Goal: Check status: Check status

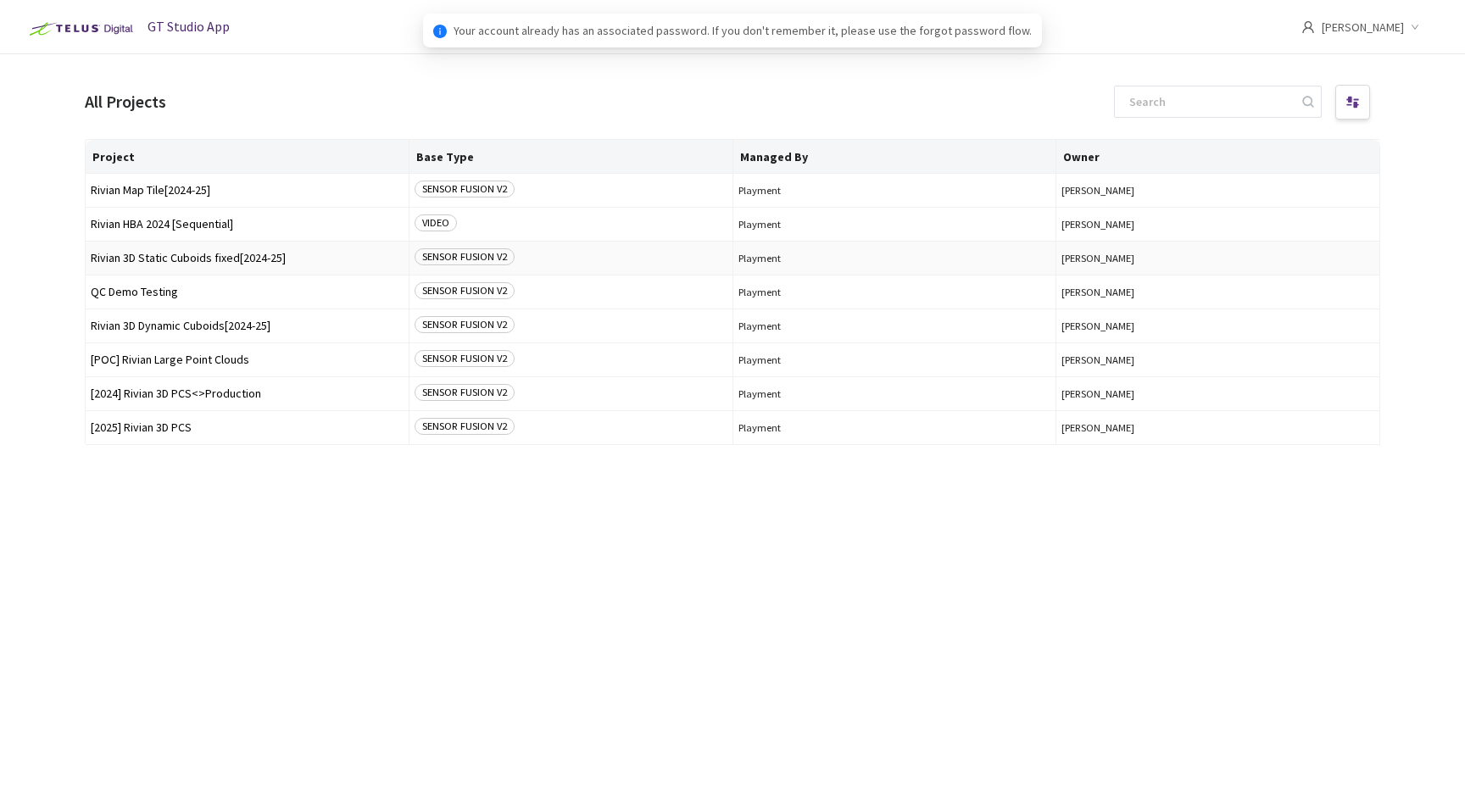
click at [237, 262] on span "Rivian 3D Static Cuboids fixed[2024-25]" at bounding box center [246, 257] width 313 height 13
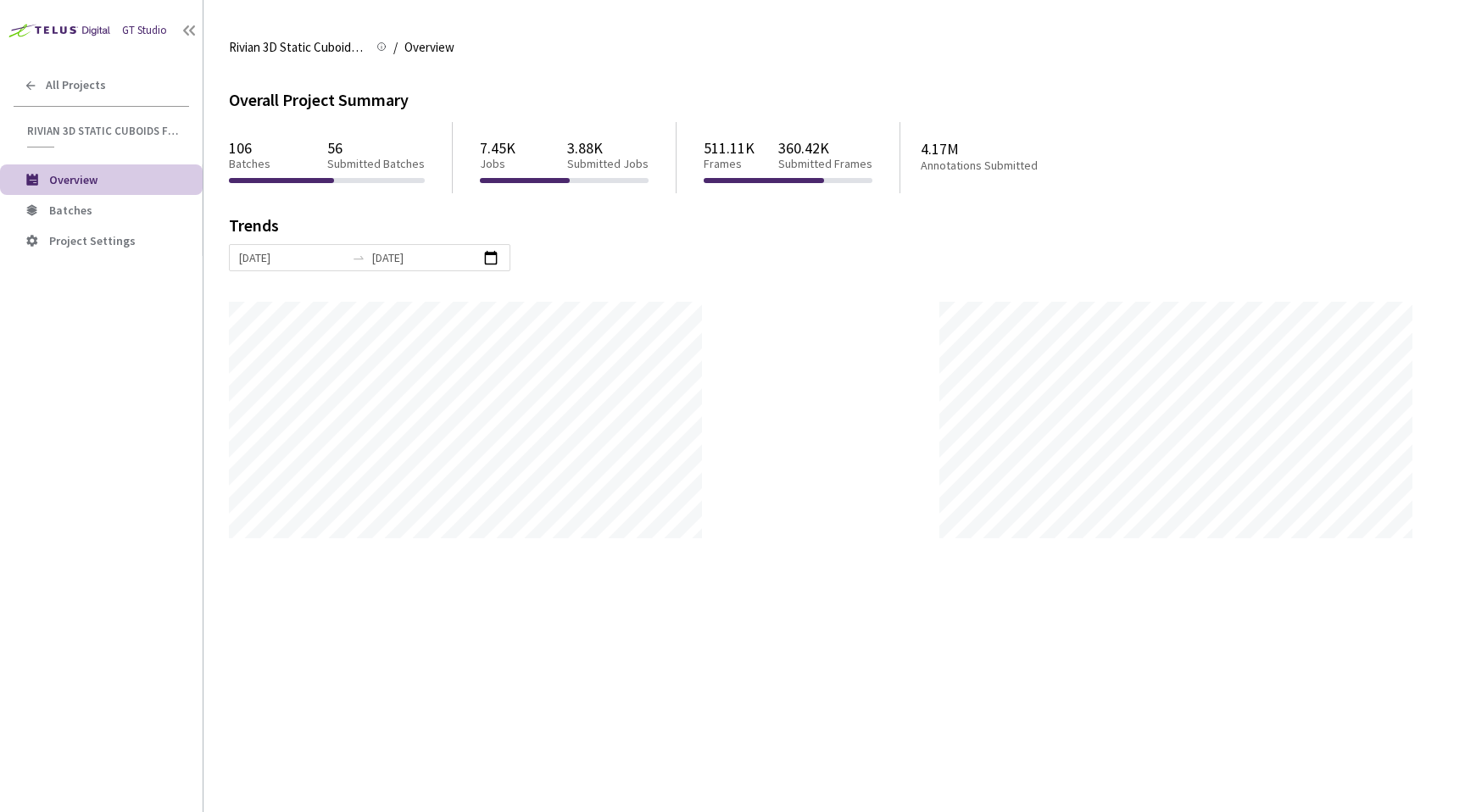
scroll to position [812, 1465]
click at [135, 204] on span "Batches" at bounding box center [118, 211] width 140 height 15
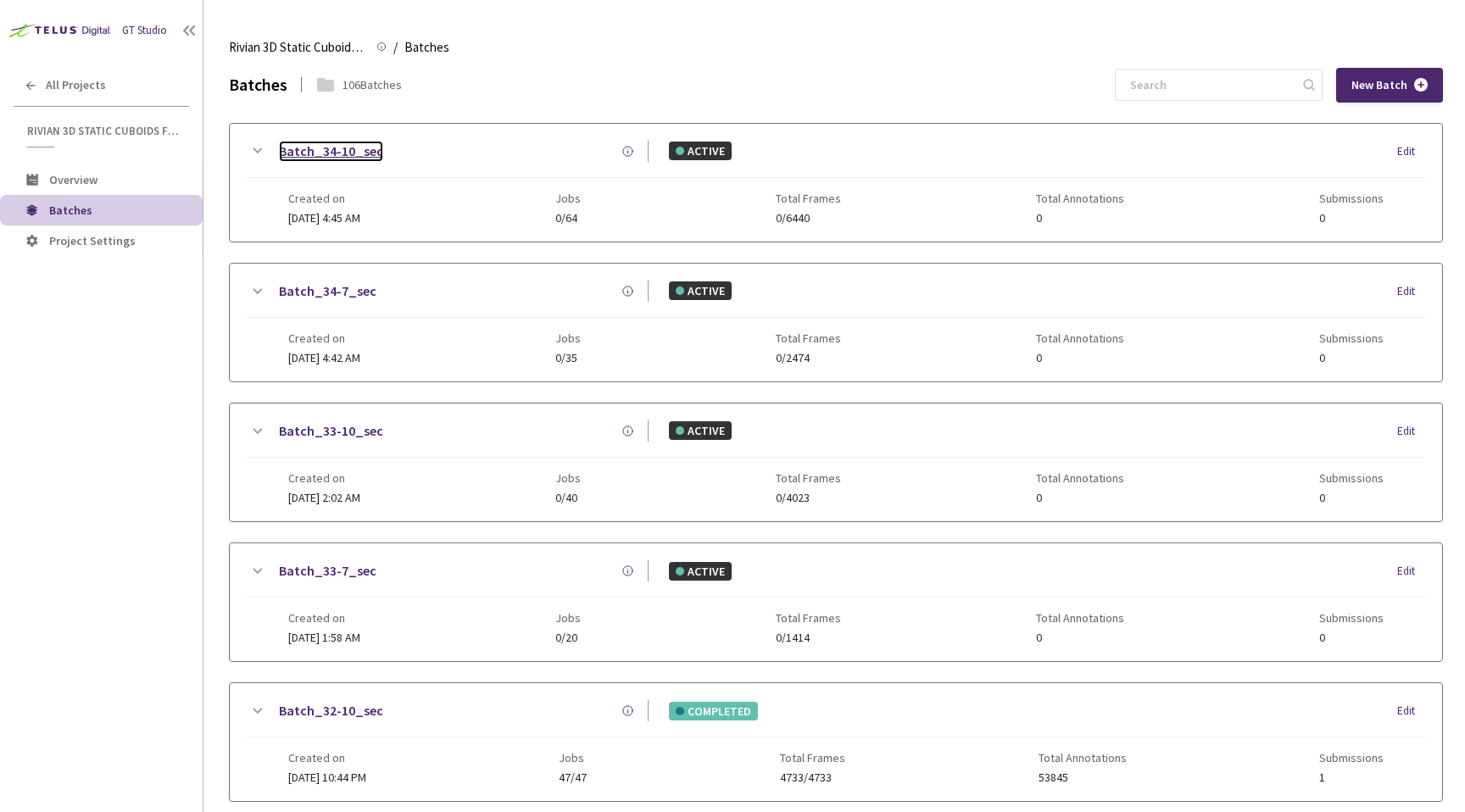
click at [365, 151] on link "Batch_34-10_sec" at bounding box center [331, 151] width 104 height 21
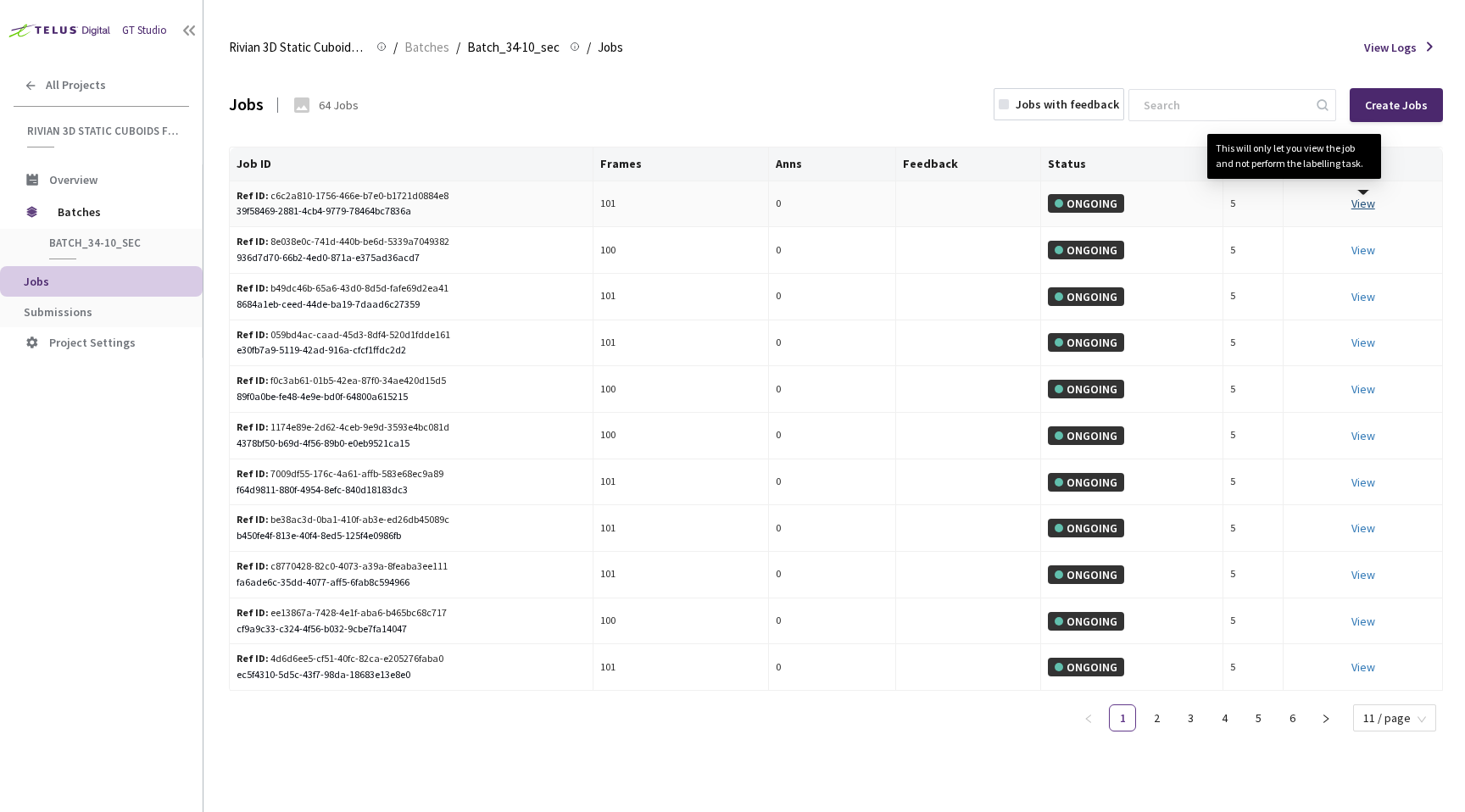
click at [1366, 201] on link "View This will only let you view the job and not perform the labelling task." at bounding box center [1364, 203] width 24 height 15
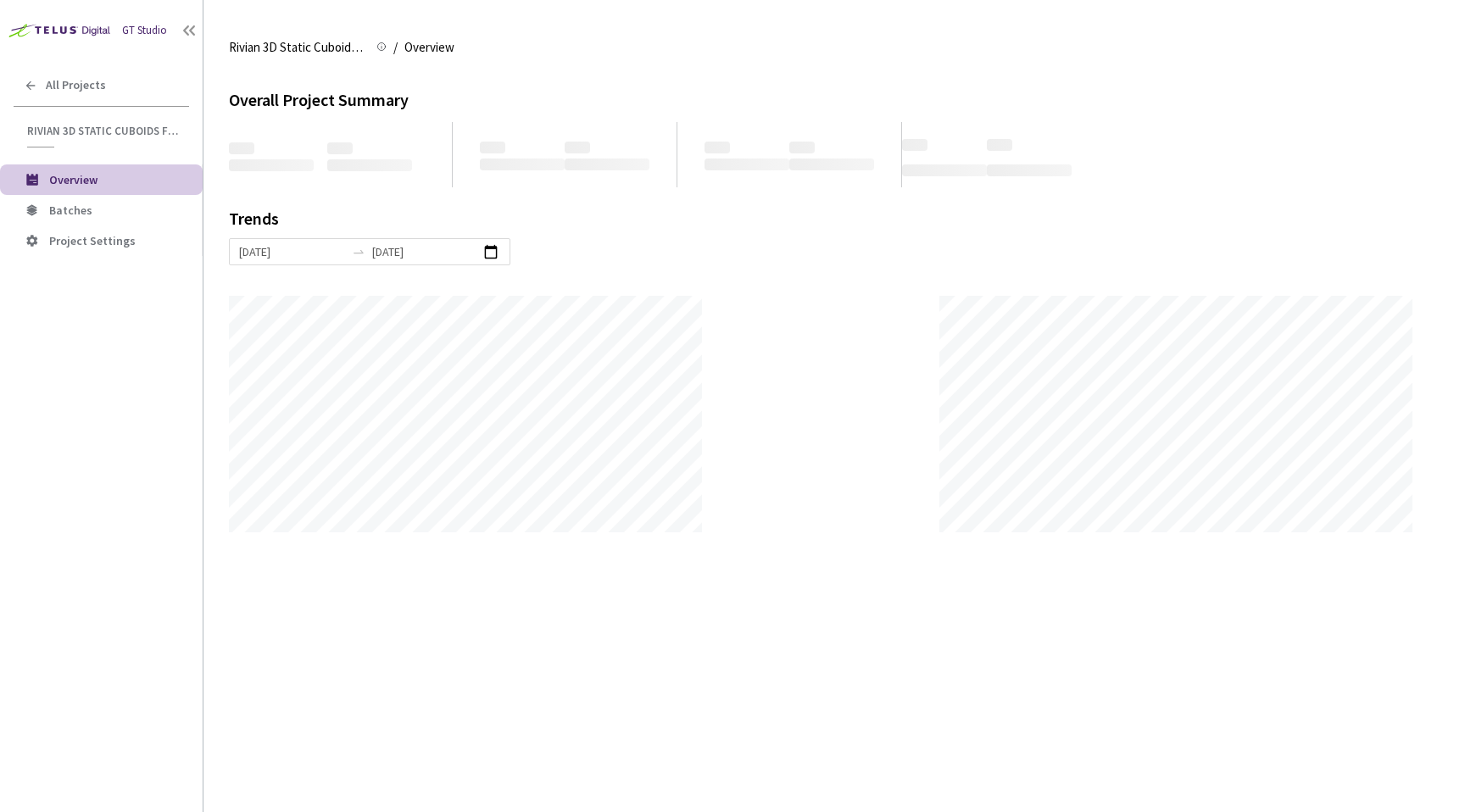
scroll to position [812, 1465]
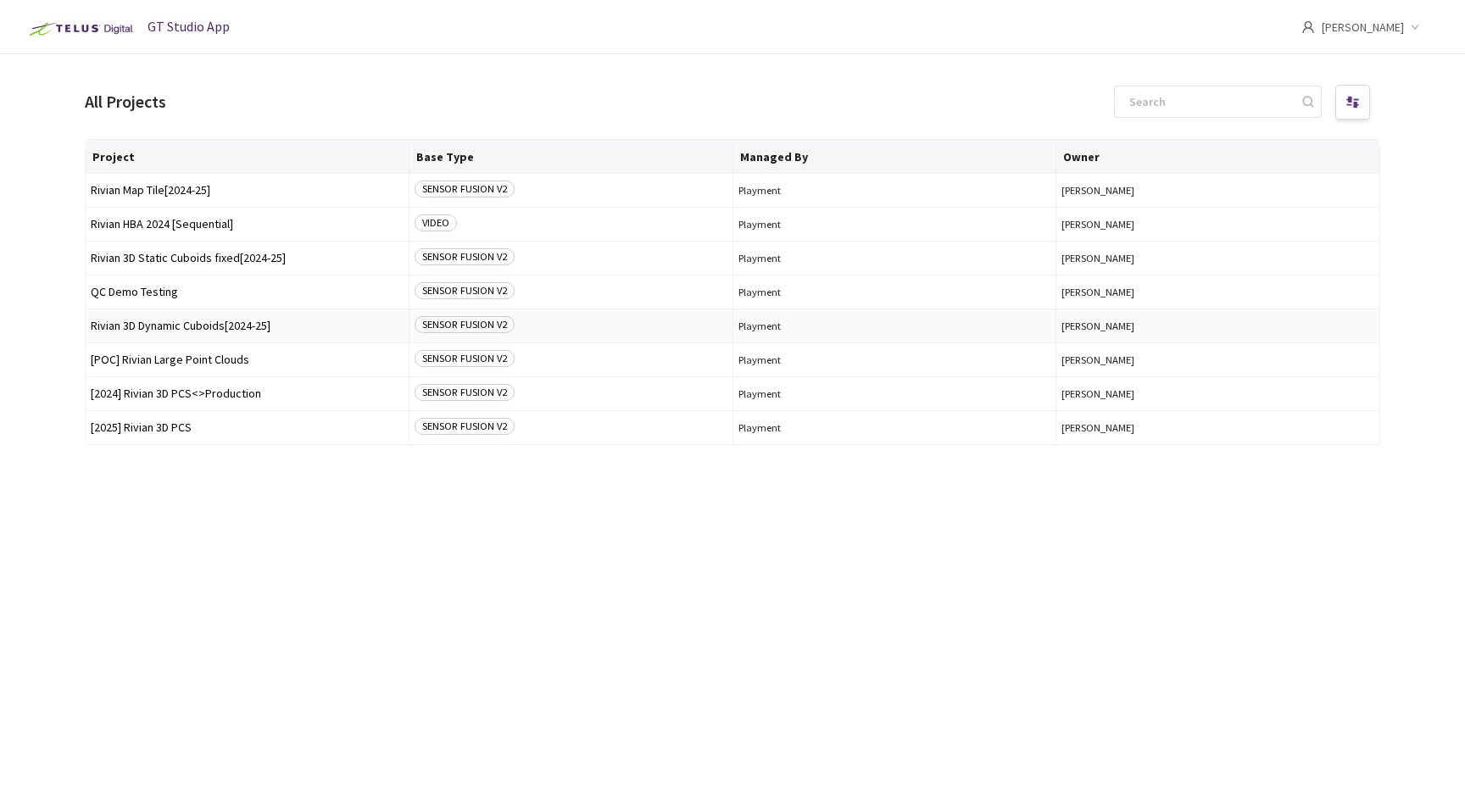
click at [160, 314] on td "Rivian 3D Dynamic Cuboids[2024-25]" at bounding box center [247, 326] width 324 height 34
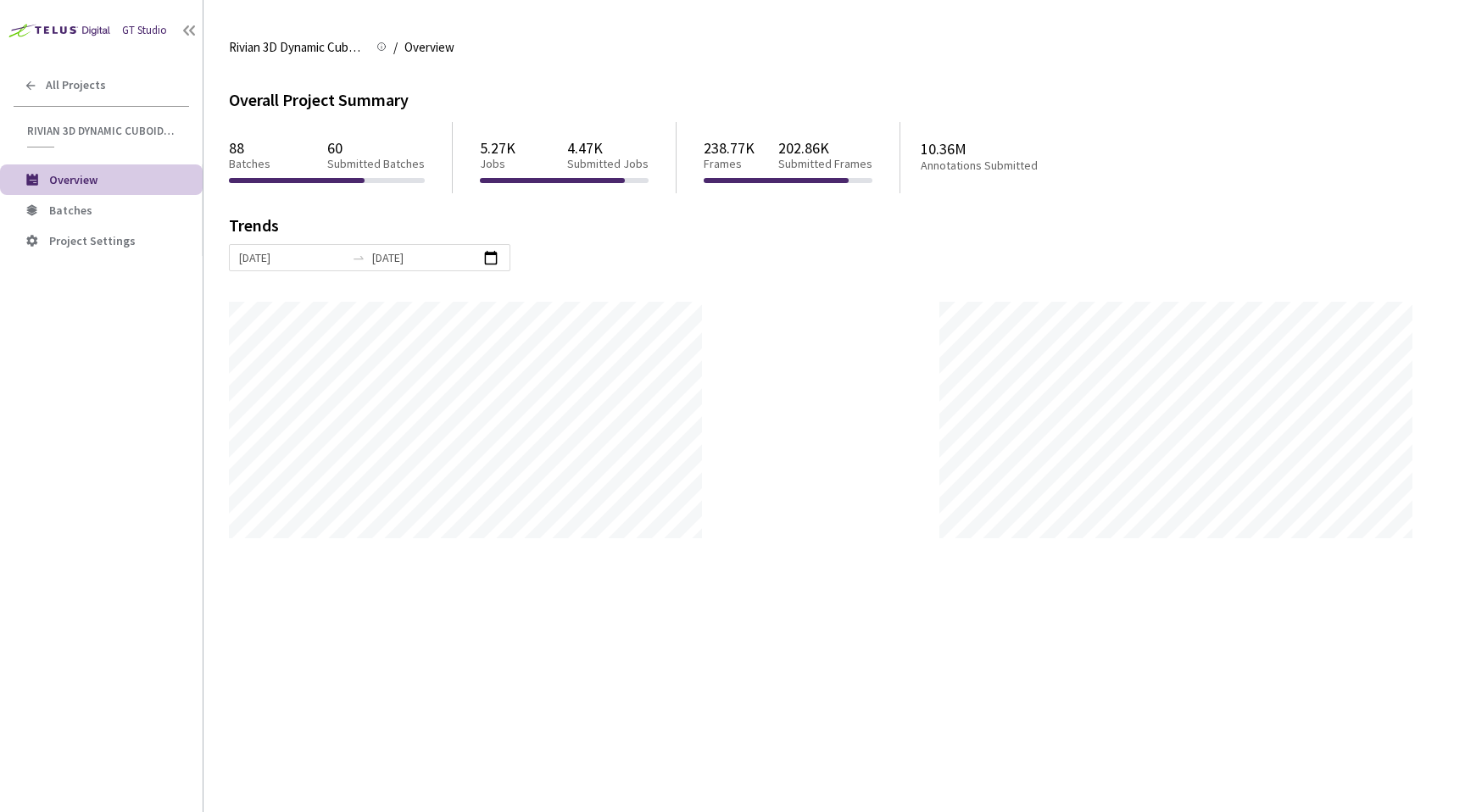
scroll to position [812, 1465]
click at [122, 222] on li "Batches" at bounding box center [101, 210] width 203 height 31
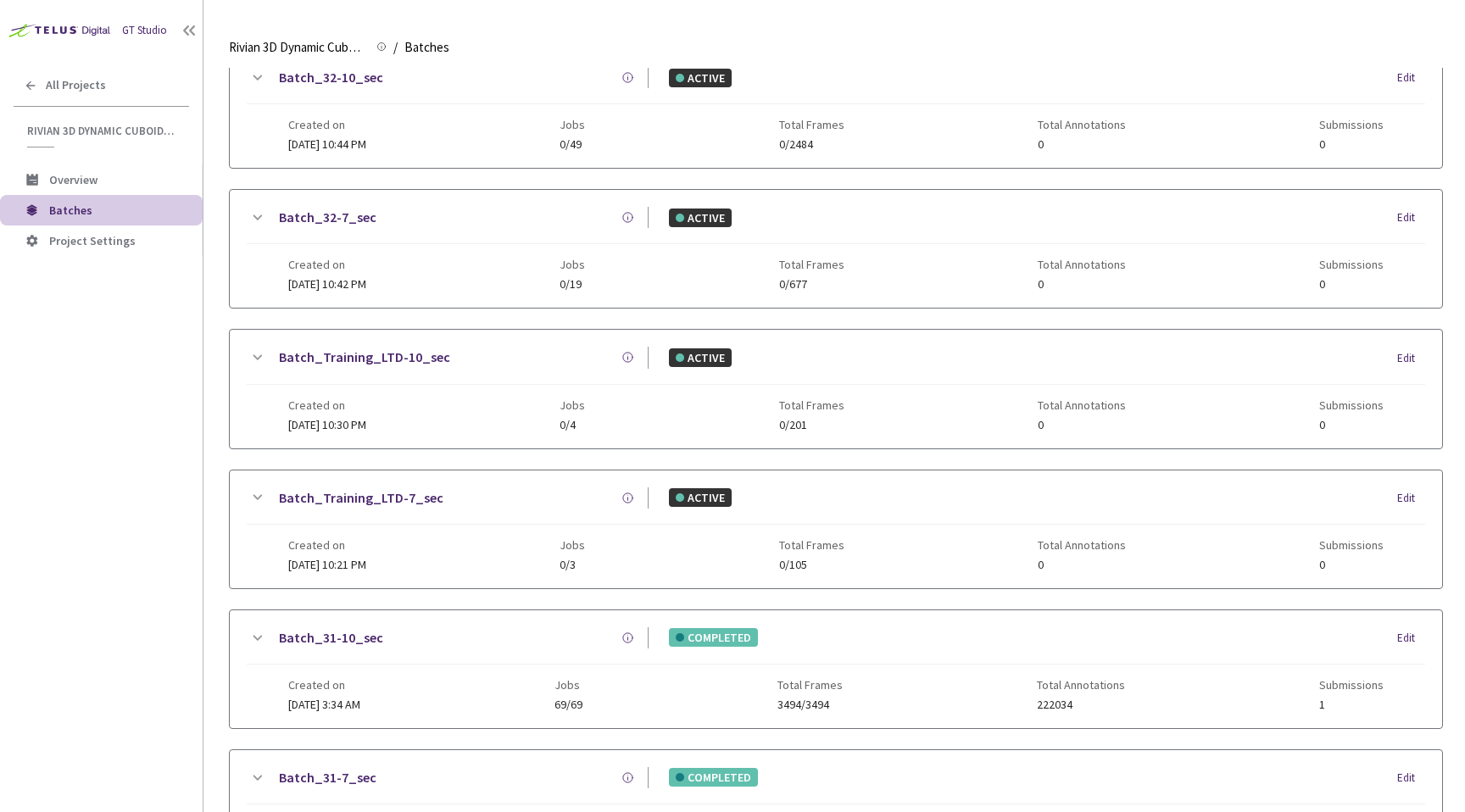
scroll to position [961, 0]
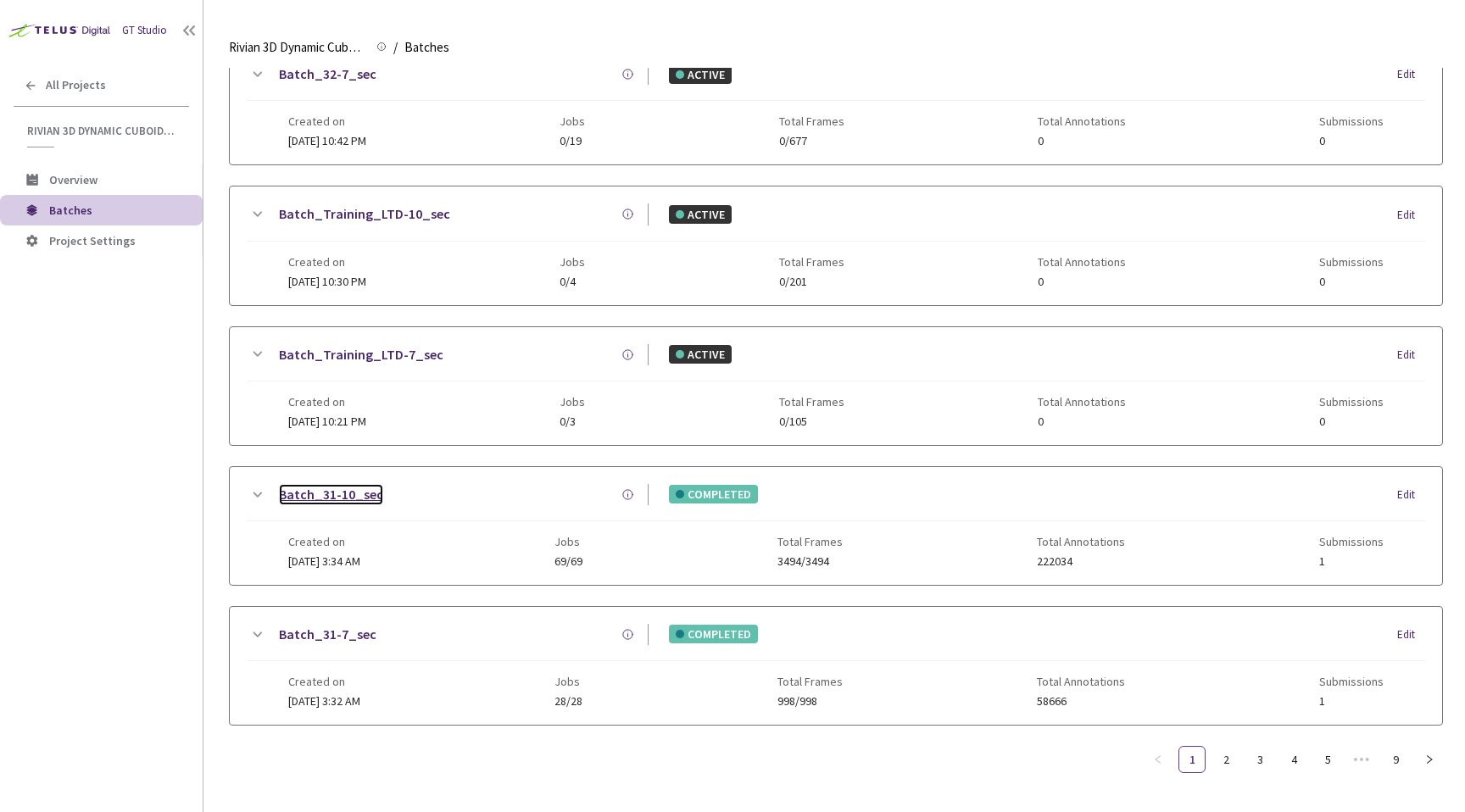
click at [328, 489] on link "Batch_31-10_sec" at bounding box center [331, 494] width 104 height 21
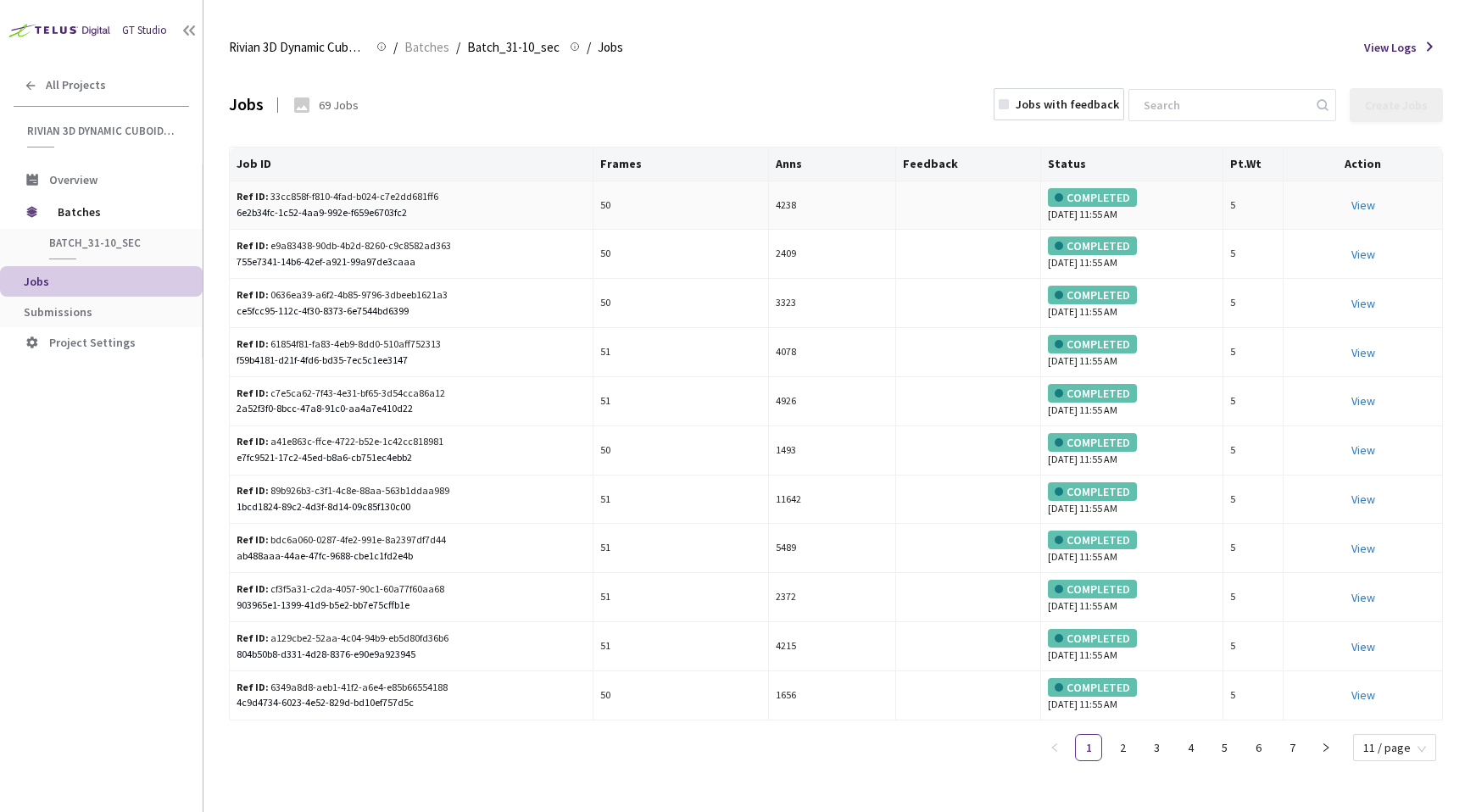
click at [1380, 201] on div "View" at bounding box center [1363, 205] width 145 height 19
click at [1366, 206] on link "View This will only let you view the job and not perform the labelling task." at bounding box center [1364, 205] width 24 height 15
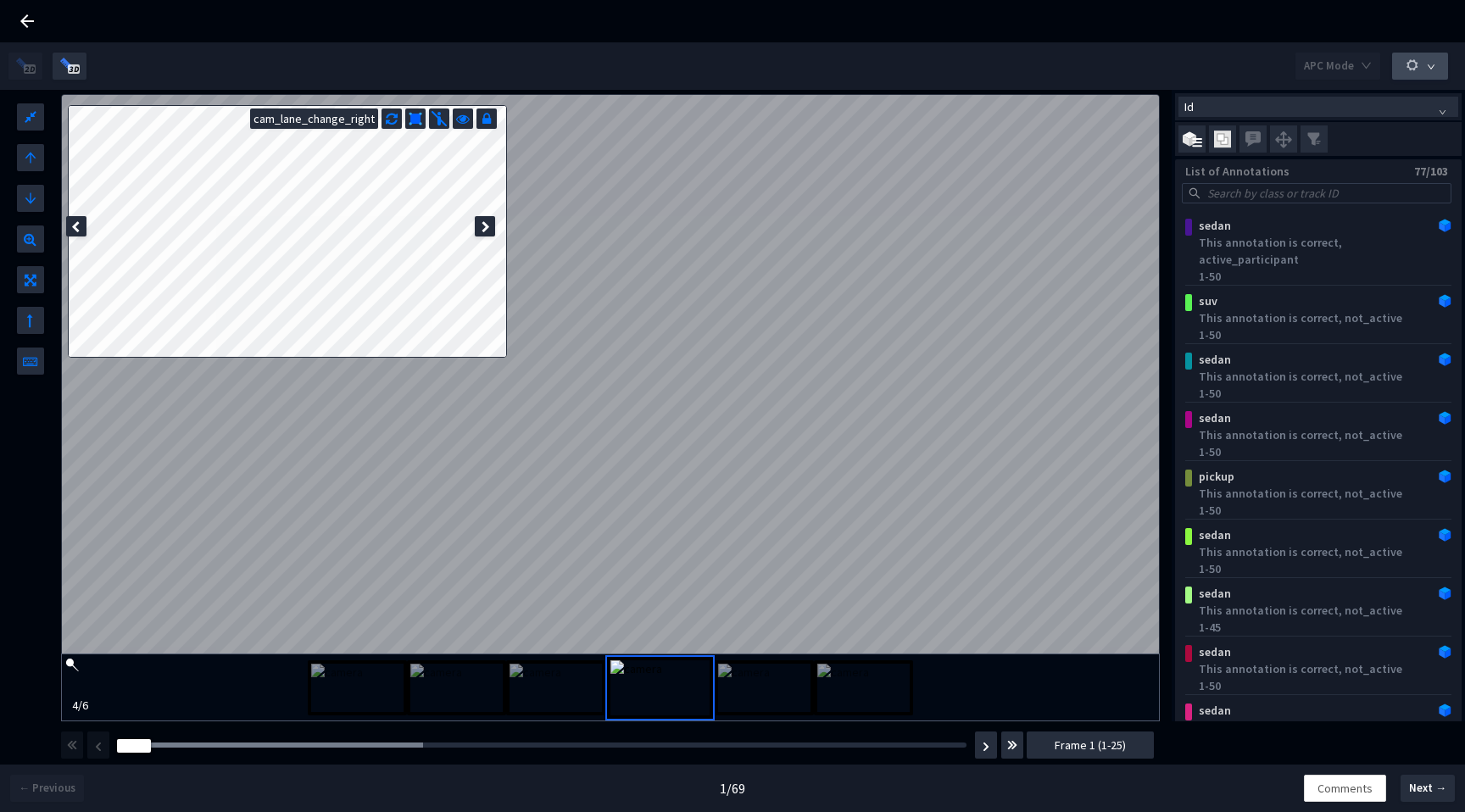
click at [1422, 68] on button "button" at bounding box center [1420, 66] width 56 height 27
click at [1200, 67] on div "APC Mode" at bounding box center [732, 67] width 1448 height 48
click at [987, 749] on img "button" at bounding box center [986, 746] width 7 height 10
click at [90, 747] on button "button" at bounding box center [98, 744] width 22 height 27
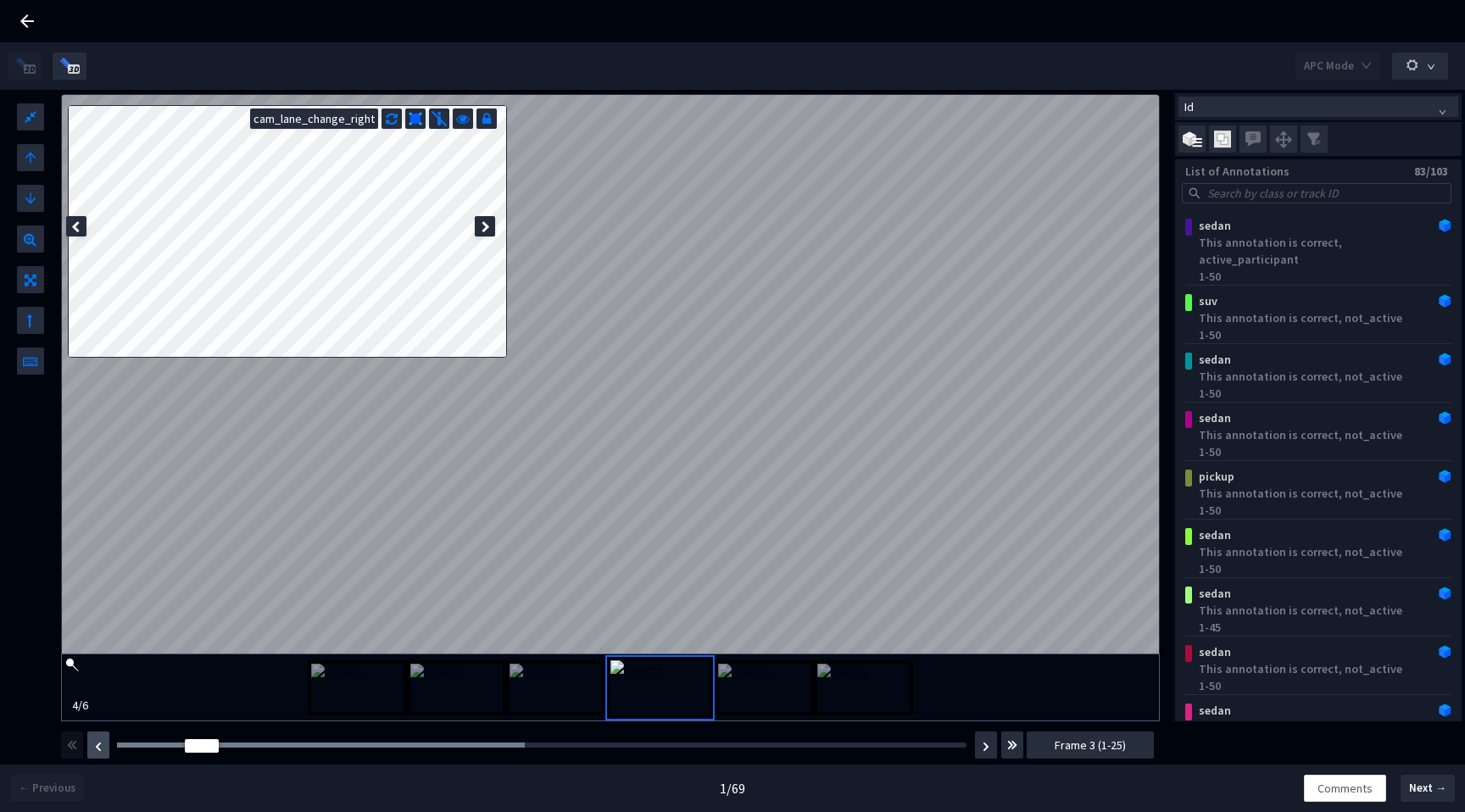
click at [90, 747] on button "button" at bounding box center [98, 744] width 22 height 27
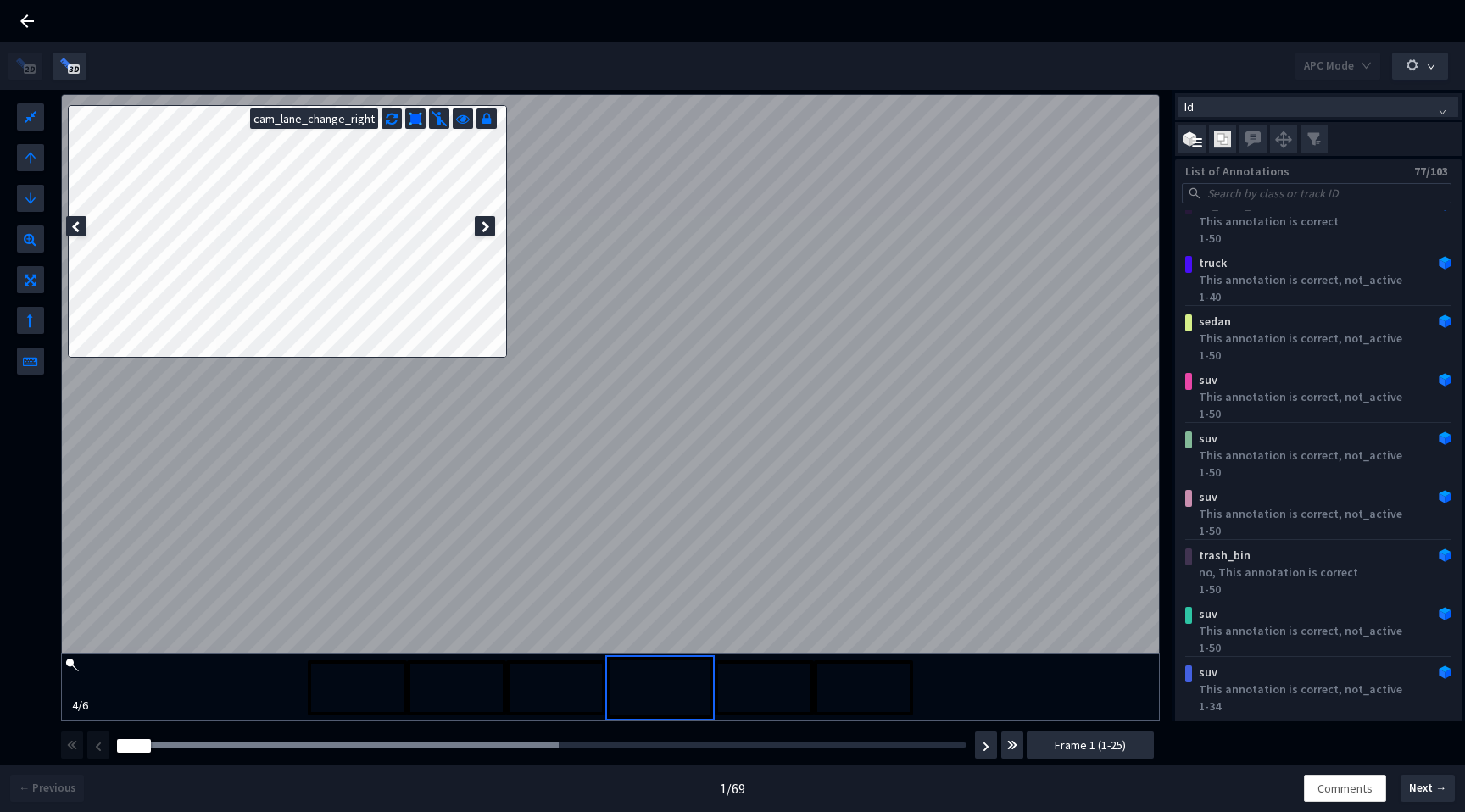
scroll to position [3747, 0]
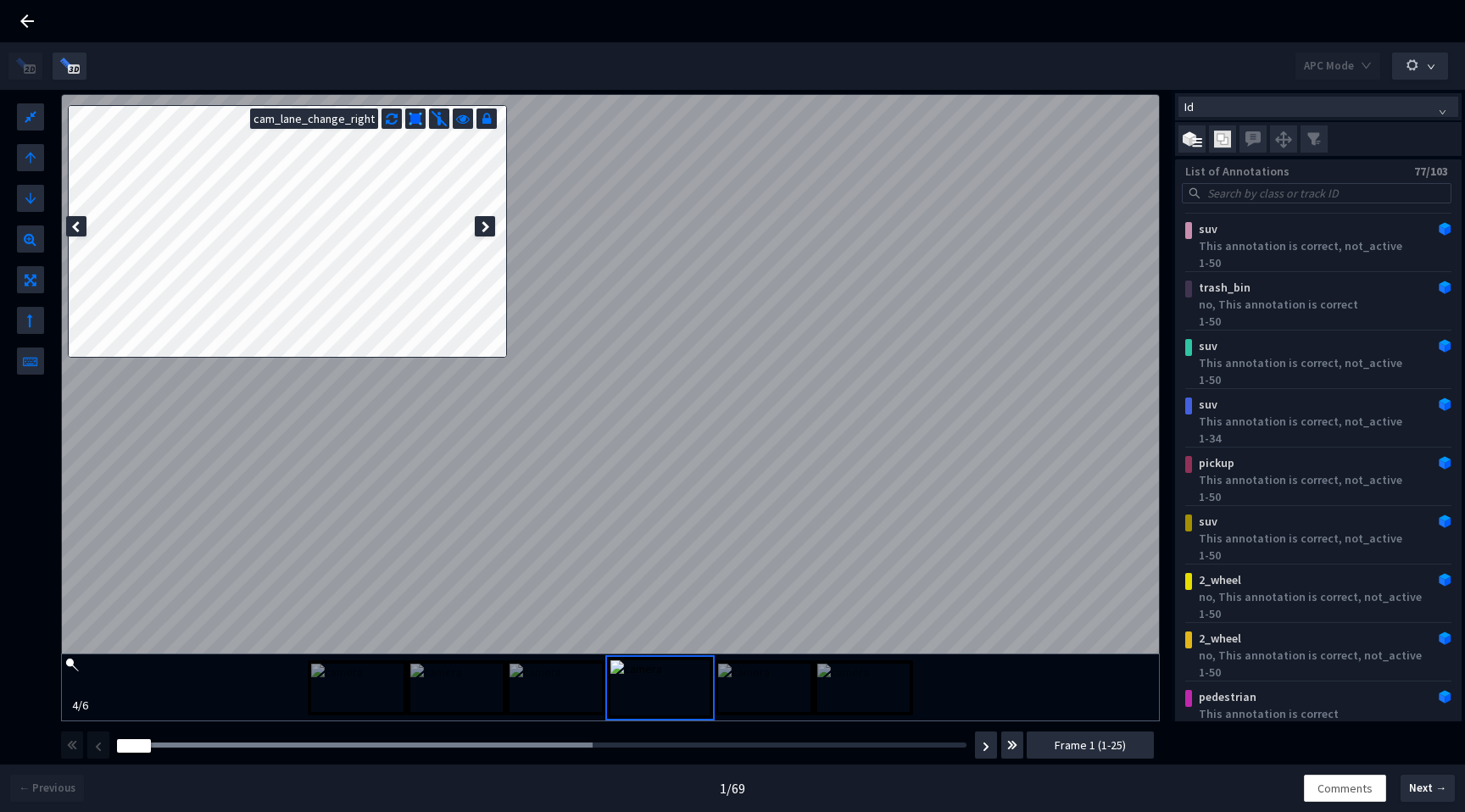
click at [1111, 751] on span "Frame 1 (1-25)" at bounding box center [1090, 744] width 72 height 19
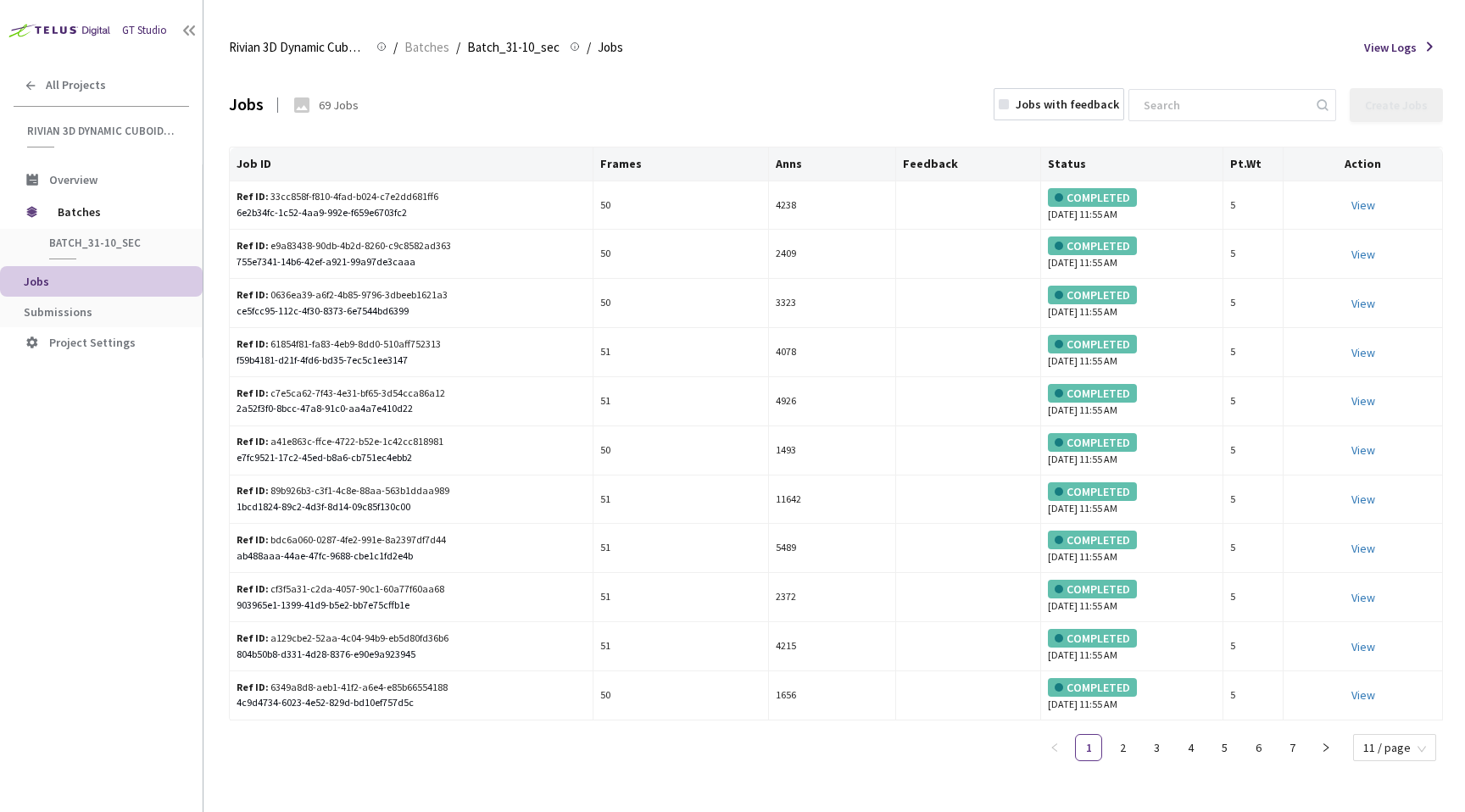
click at [399, 54] on ol "Rivian 3D Dynamic Cuboids[2024-25] Rivian 3D Dynamic Cuboids[2024-25] / Batches…" at bounding box center [425, 48] width 395 height 20
click at [418, 54] on span "Batches" at bounding box center [426, 48] width 45 height 20
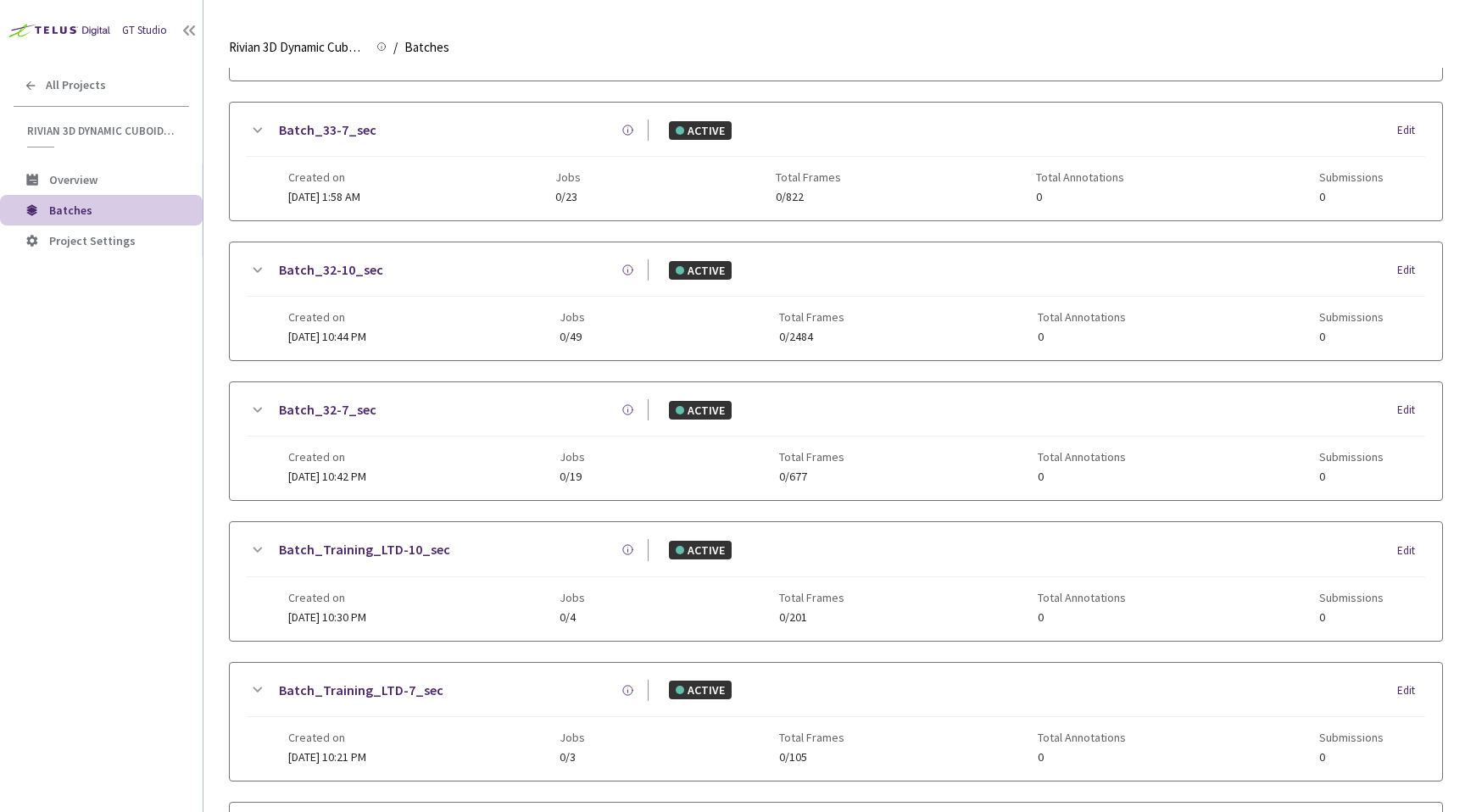
scroll to position [460, 0]
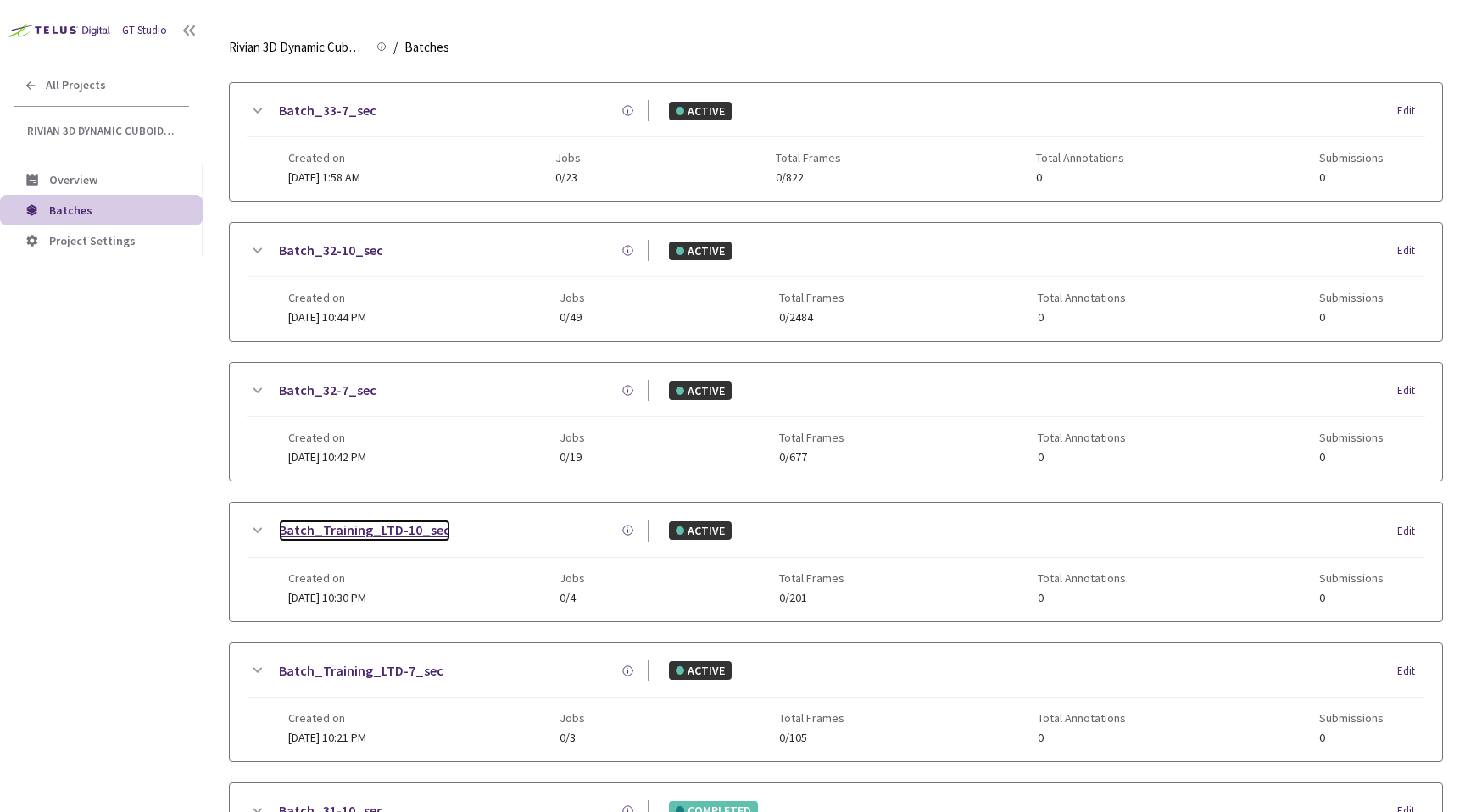
click at [399, 529] on link "Batch_Training_LTD-10_sec" at bounding box center [365, 530] width 171 height 21
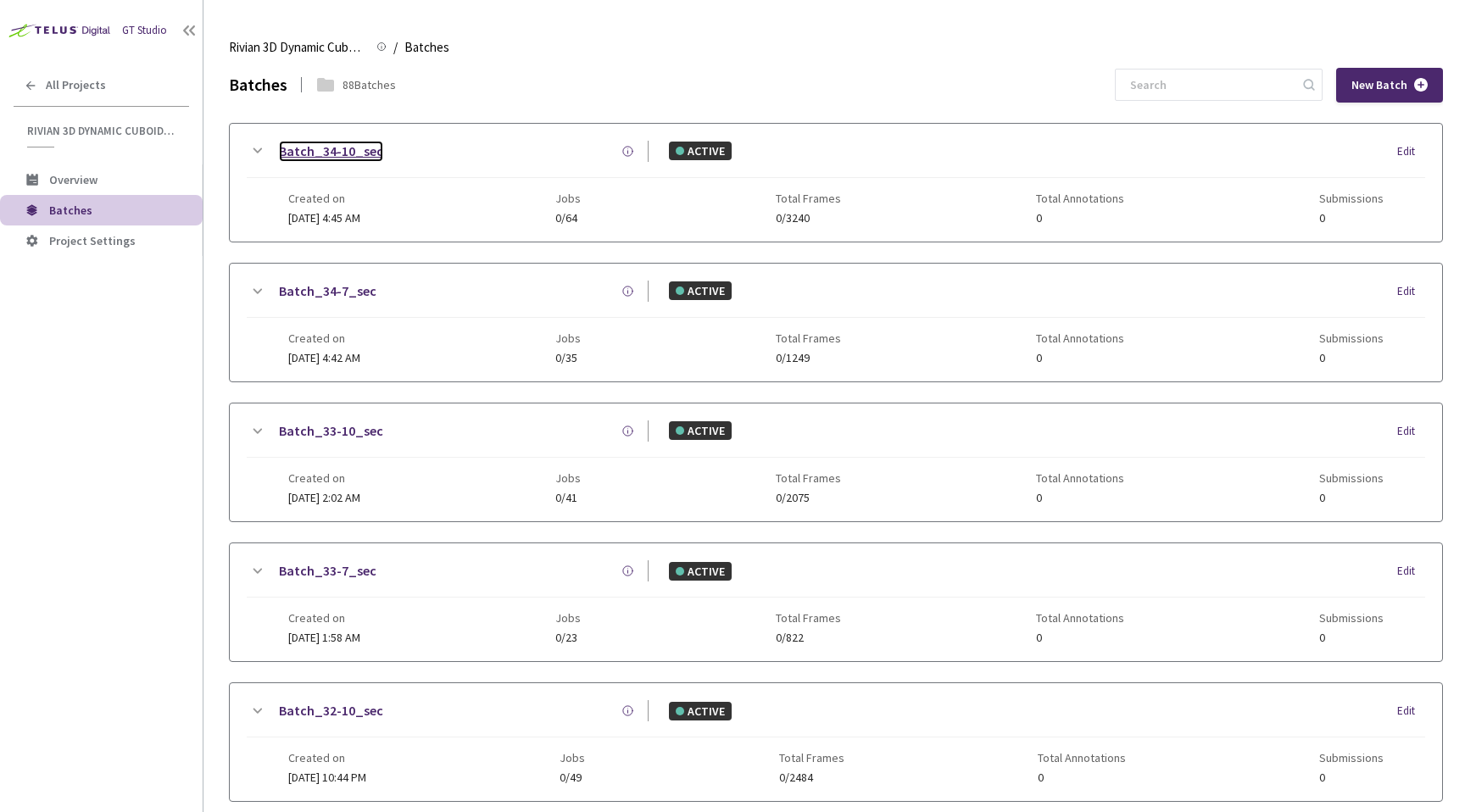
click at [354, 153] on link "Batch_34-10_sec" at bounding box center [331, 151] width 104 height 21
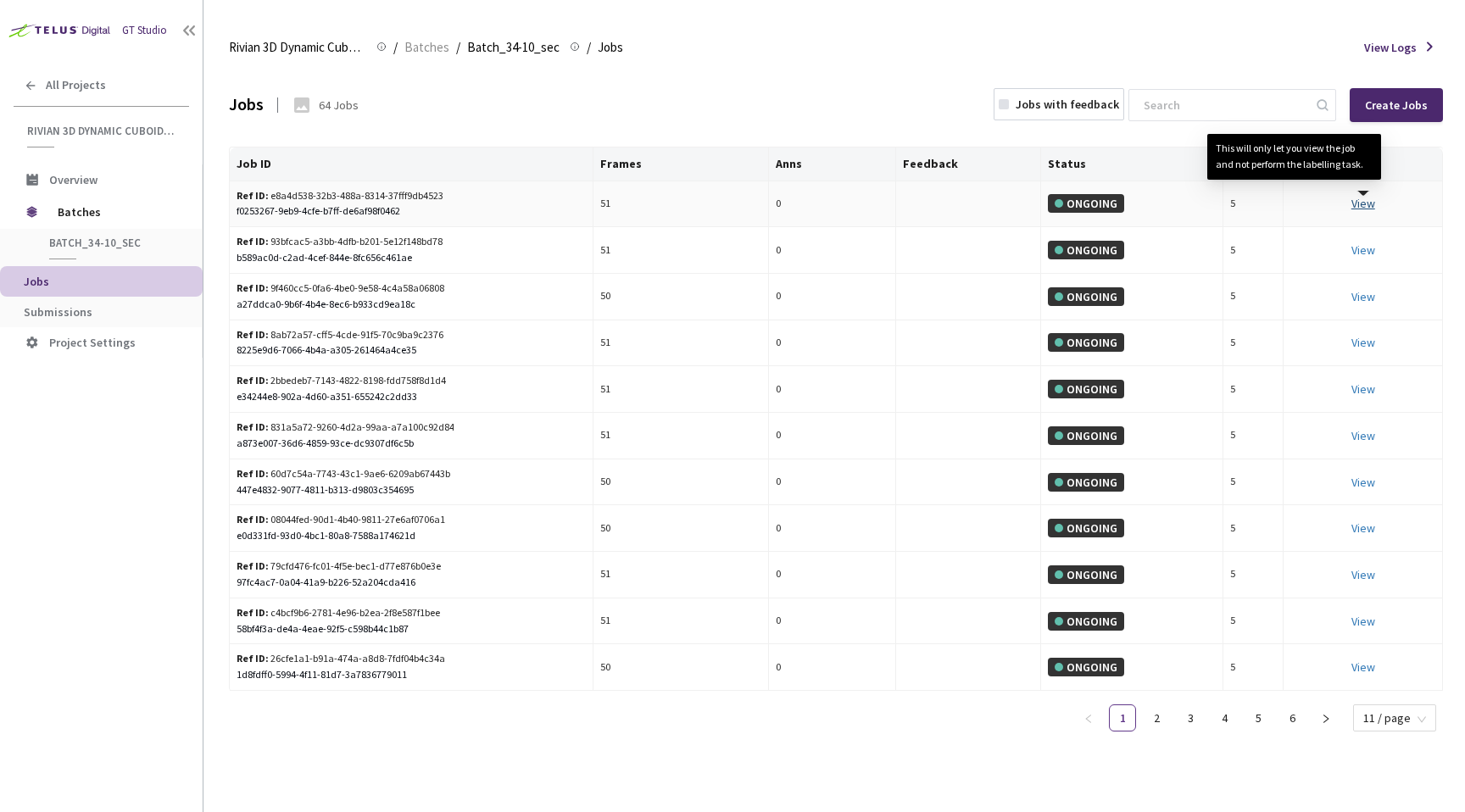
click at [1362, 203] on link "View This will only let you view the job and not perform the labelling task." at bounding box center [1364, 203] width 24 height 15
